Goal: Task Accomplishment & Management: Manage account settings

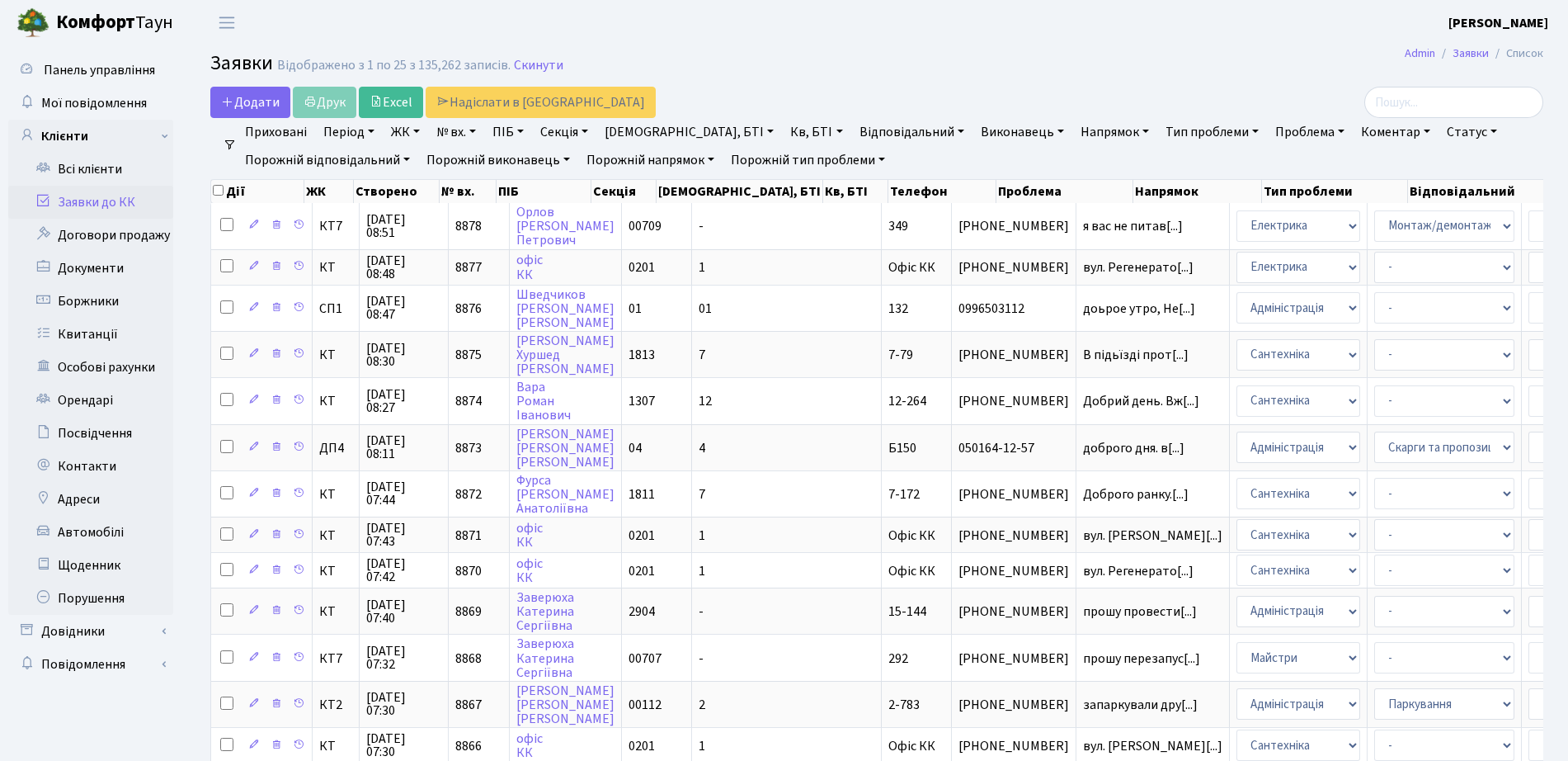
select select "25"
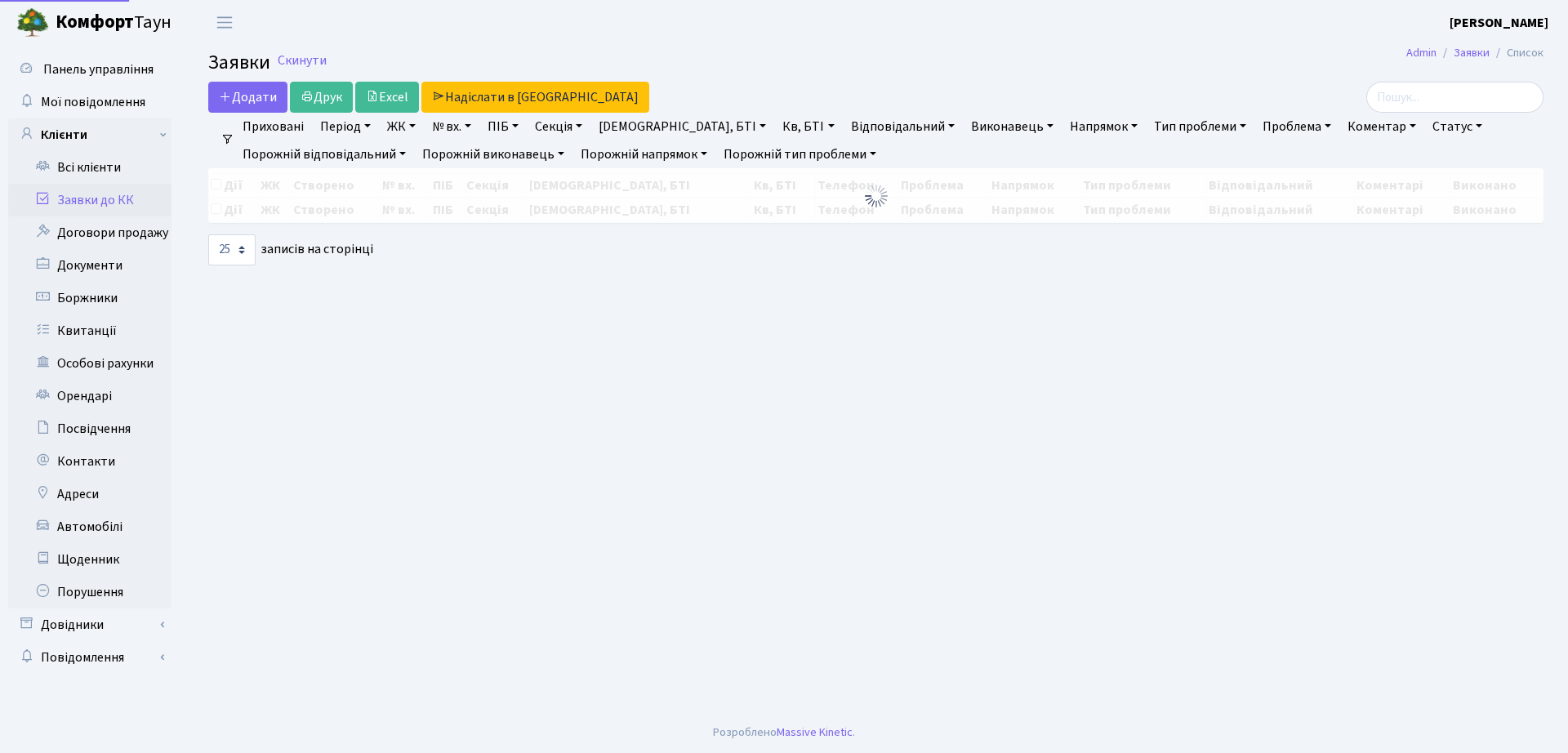
select select "25"
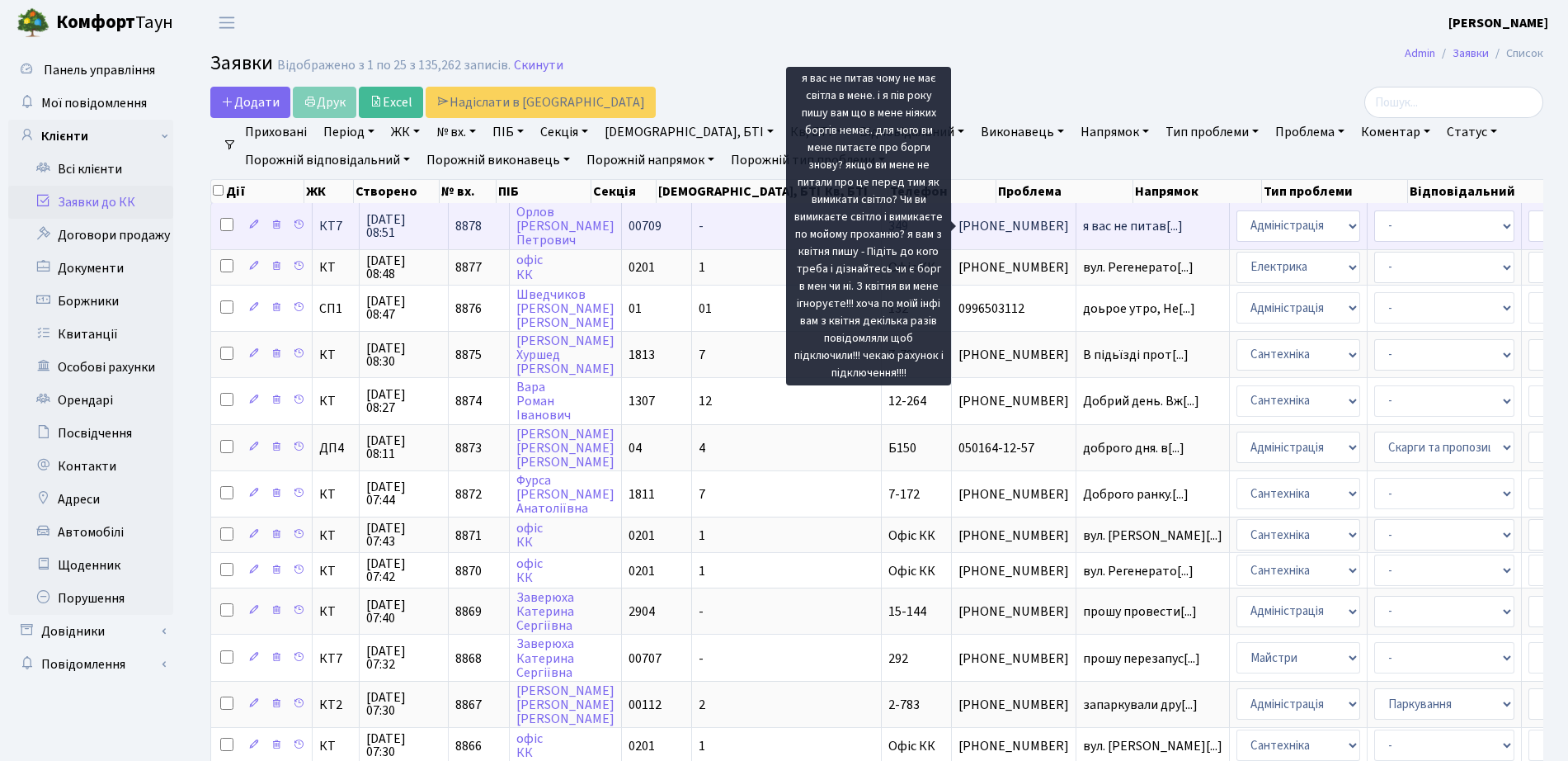
click at [1083, 231] on span "я вас не питав[...]" at bounding box center [1133, 226] width 100 height 18
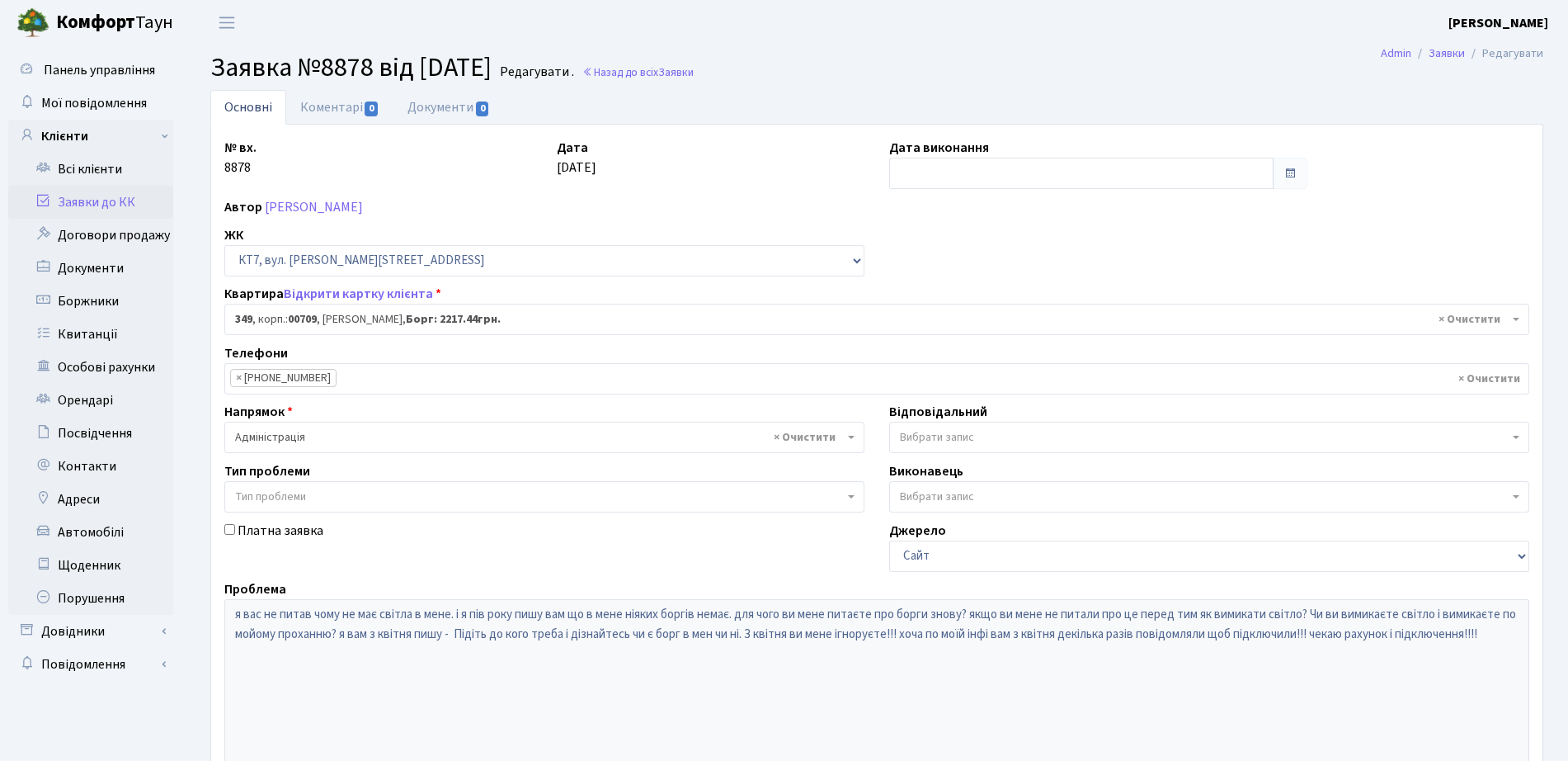
select select "18862"
click at [339, 209] on link "[PERSON_NAME]" at bounding box center [314, 206] width 98 height 18
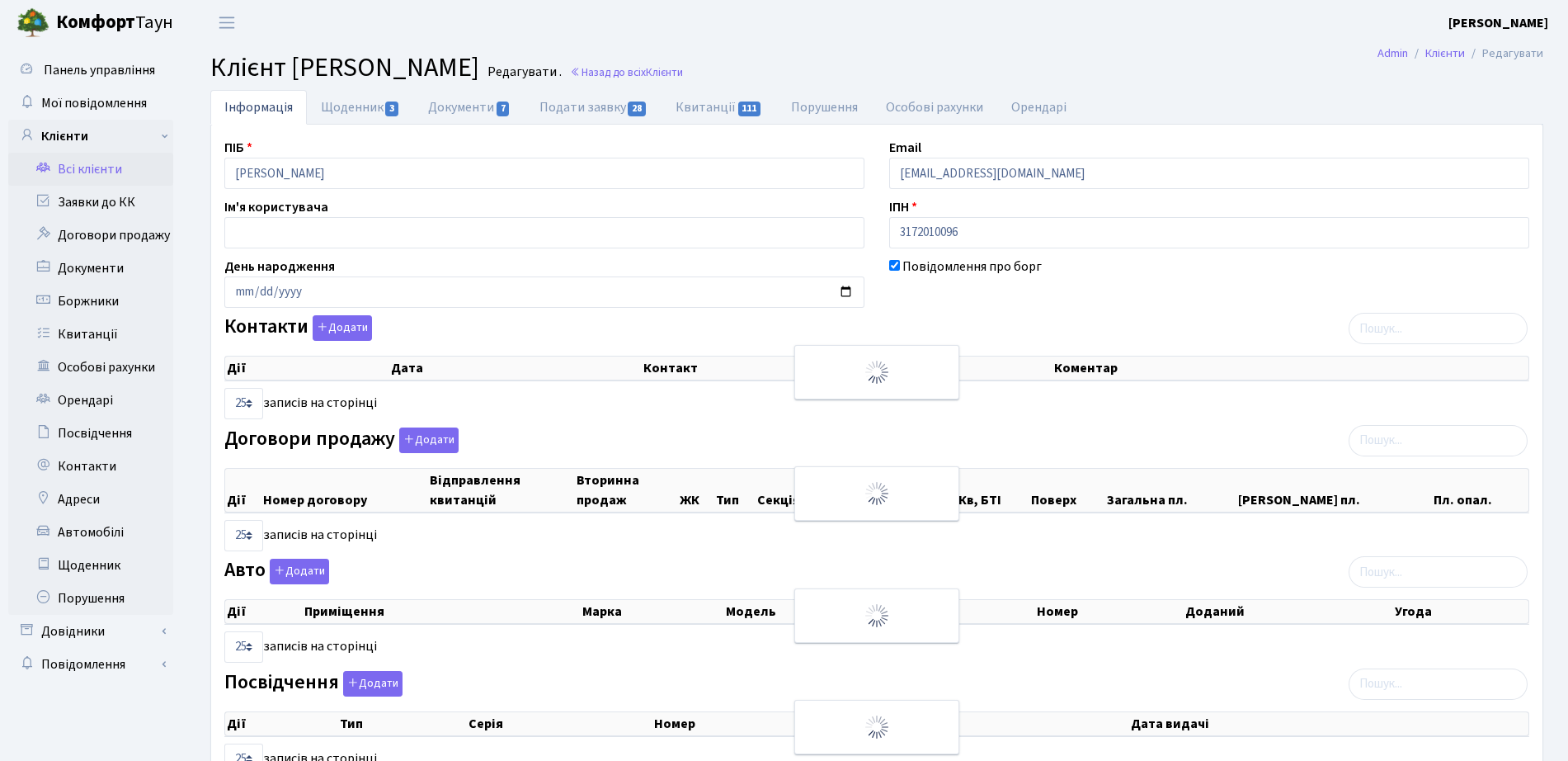
select select "25"
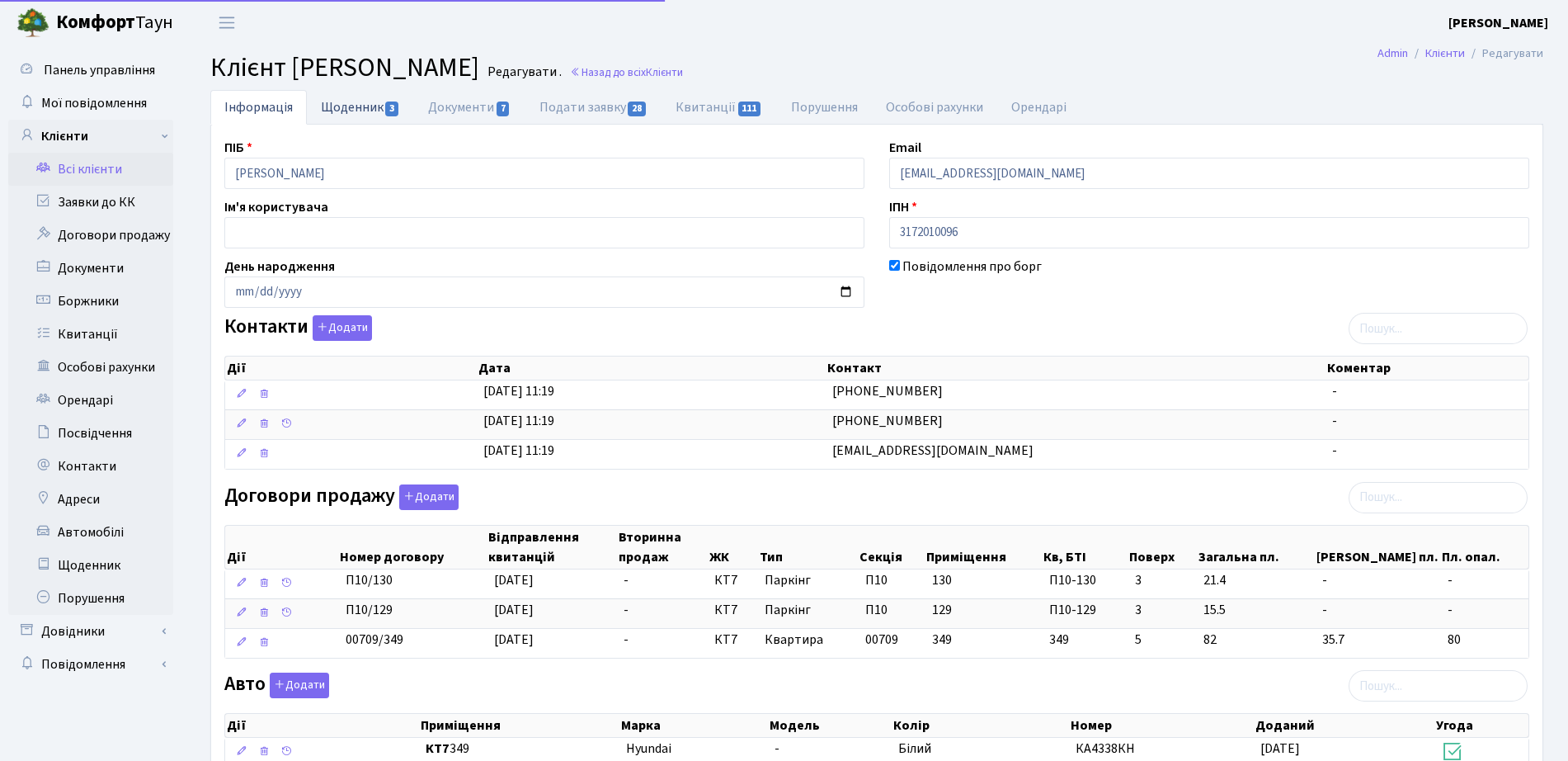
click at [343, 110] on link "Щоденник 3" at bounding box center [360, 107] width 107 height 34
select select "25"
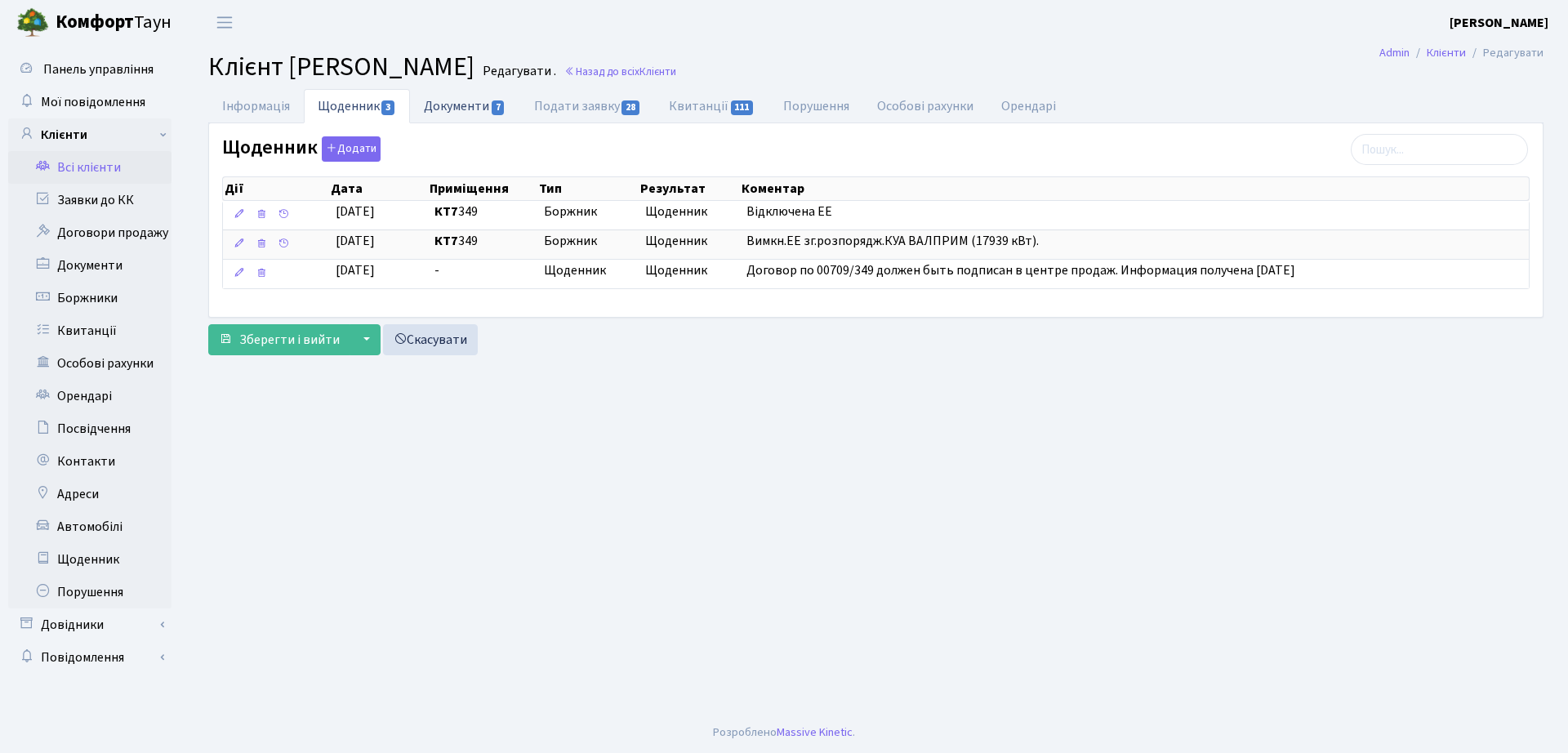
click at [470, 113] on link "Документи 7" at bounding box center [465, 106] width 109 height 34
select select "25"
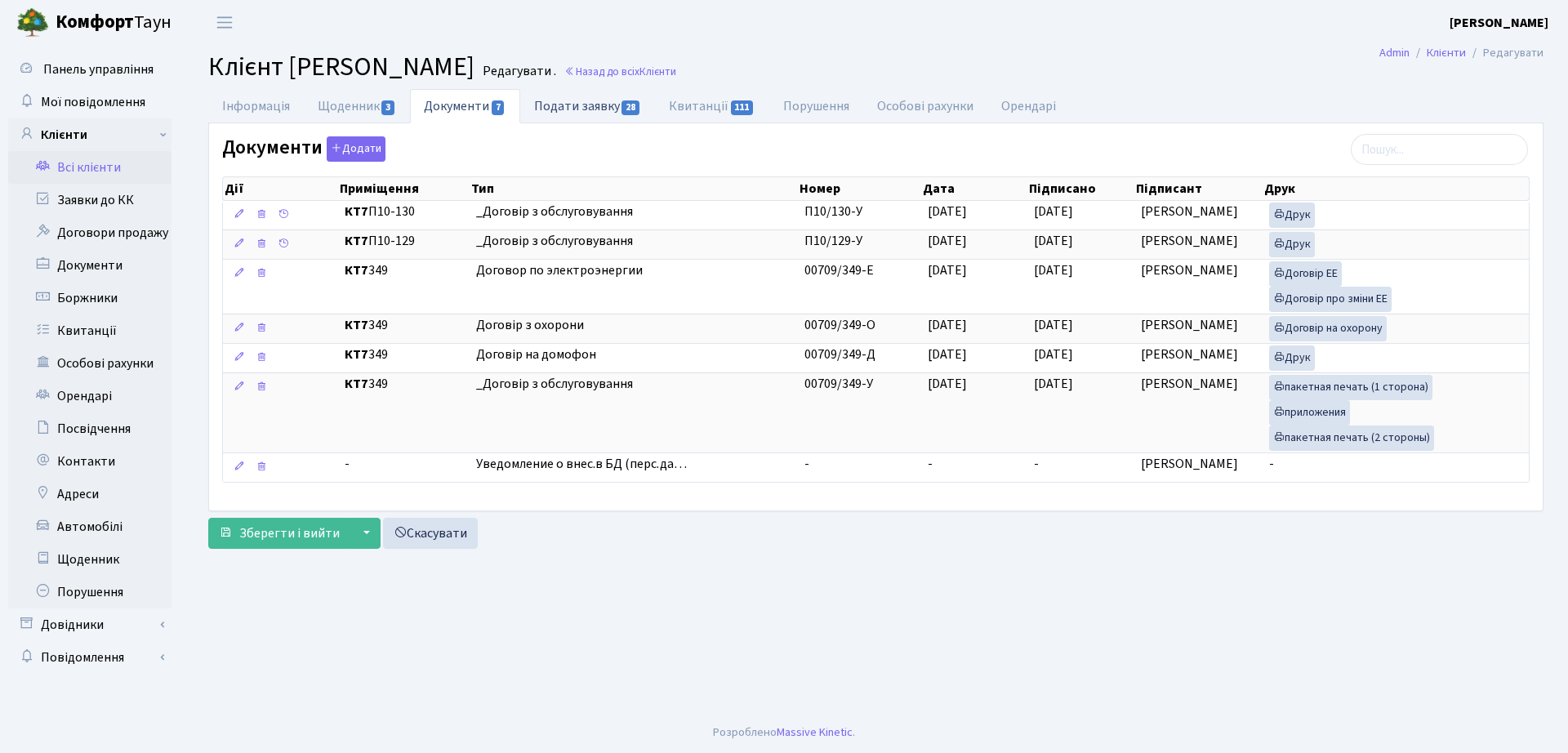
click at [560, 120] on link "Подати заявку 28" at bounding box center [587, 106] width 134 height 34
select select "25"
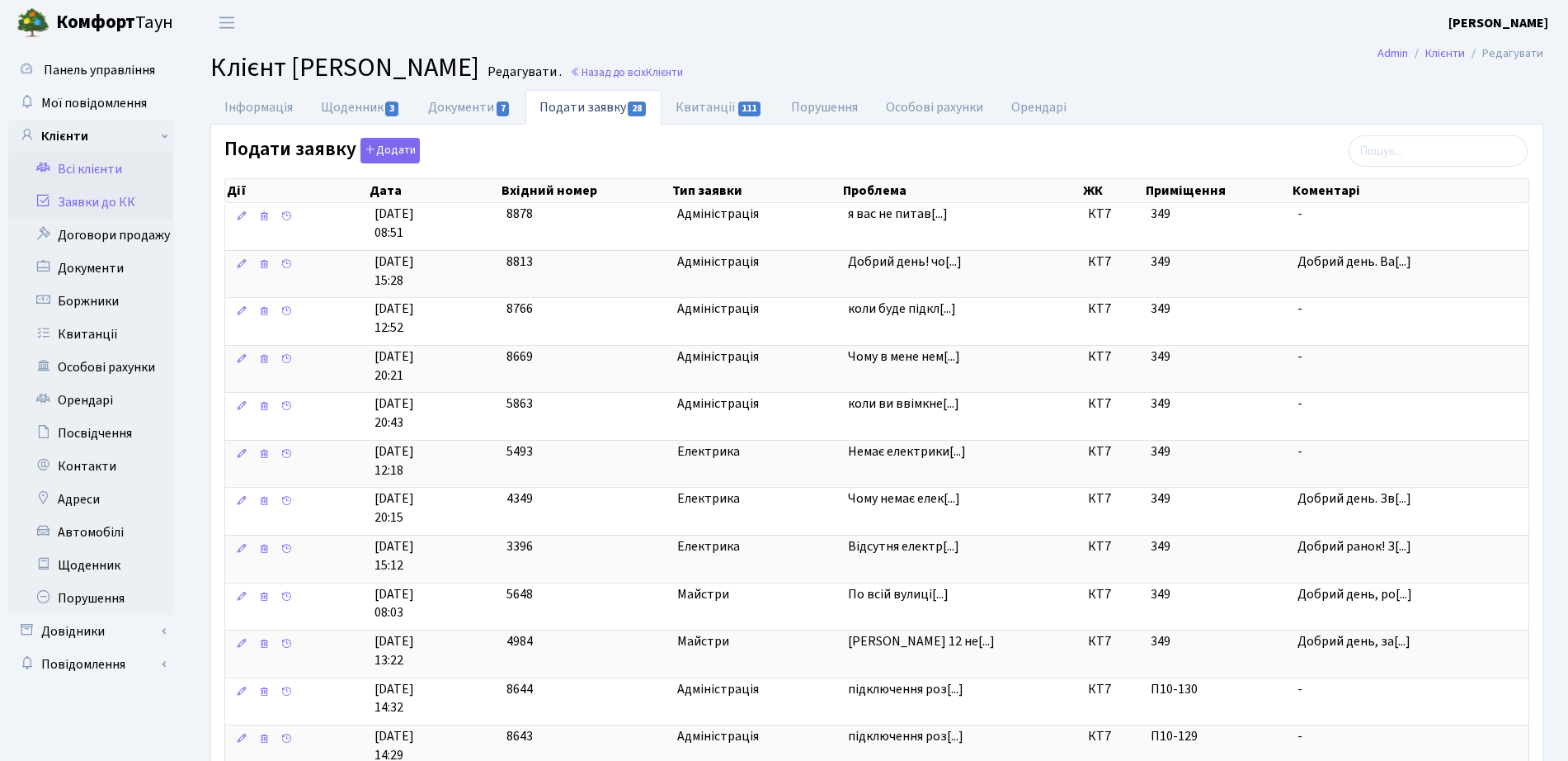
click at [132, 207] on link "Заявки до КК" at bounding box center [91, 202] width 165 height 33
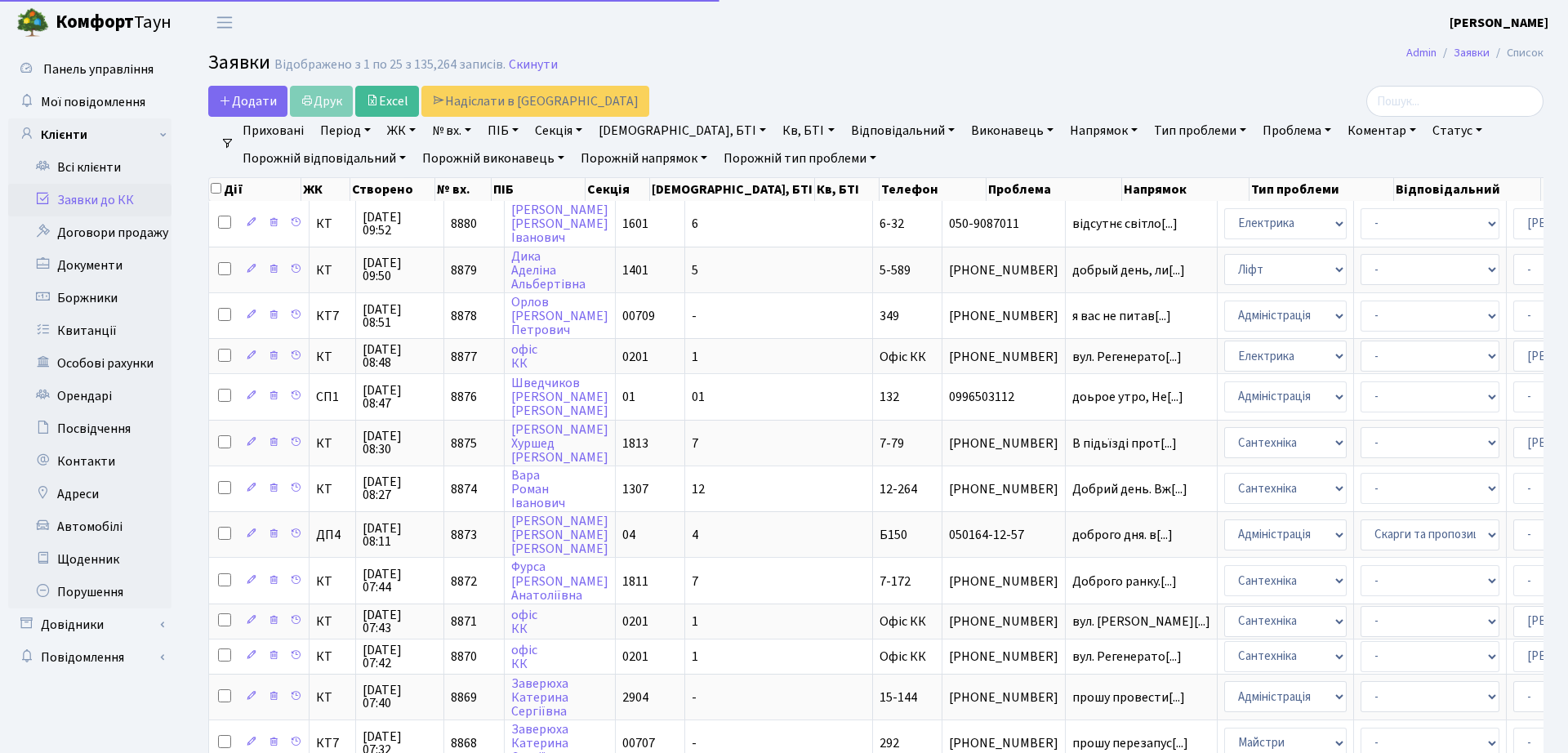
select select "25"
